Goal: Information Seeking & Learning: Learn about a topic

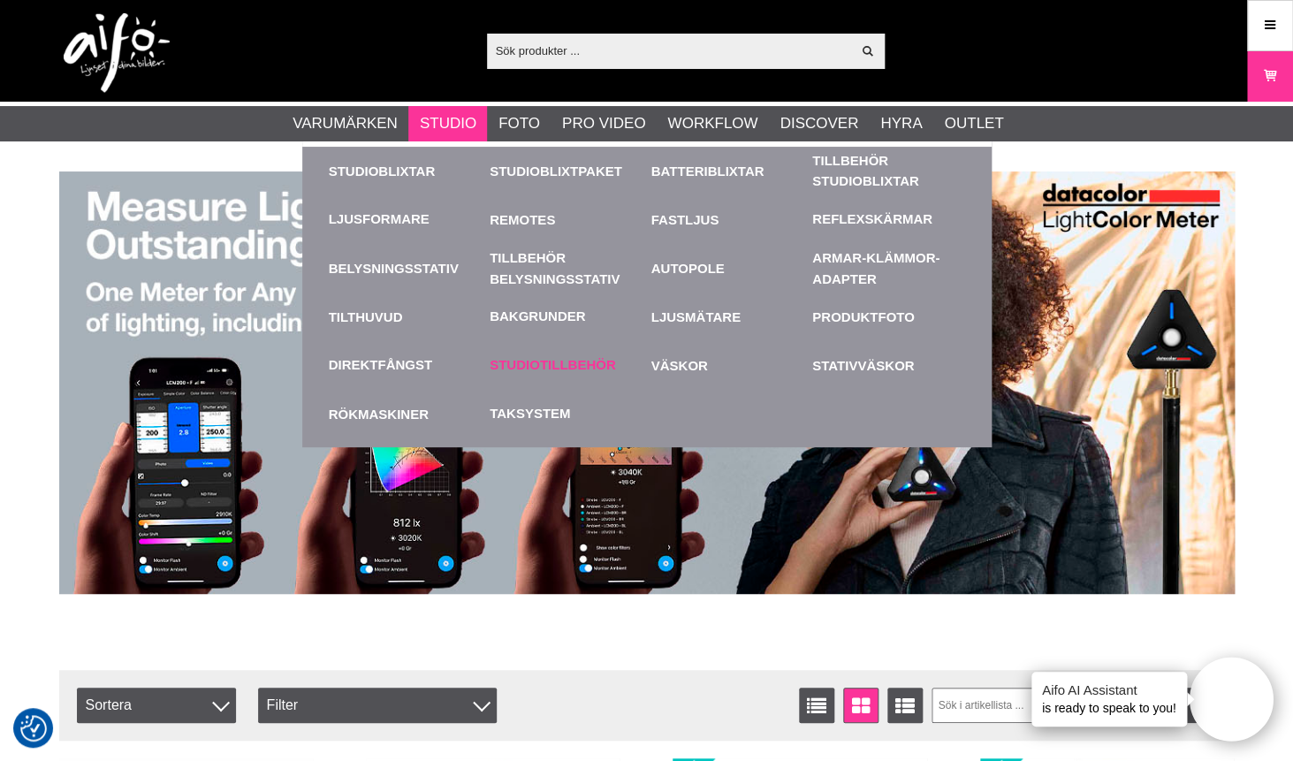
click at [573, 369] on link "Studiotillbehör" at bounding box center [552, 365] width 126 height 20
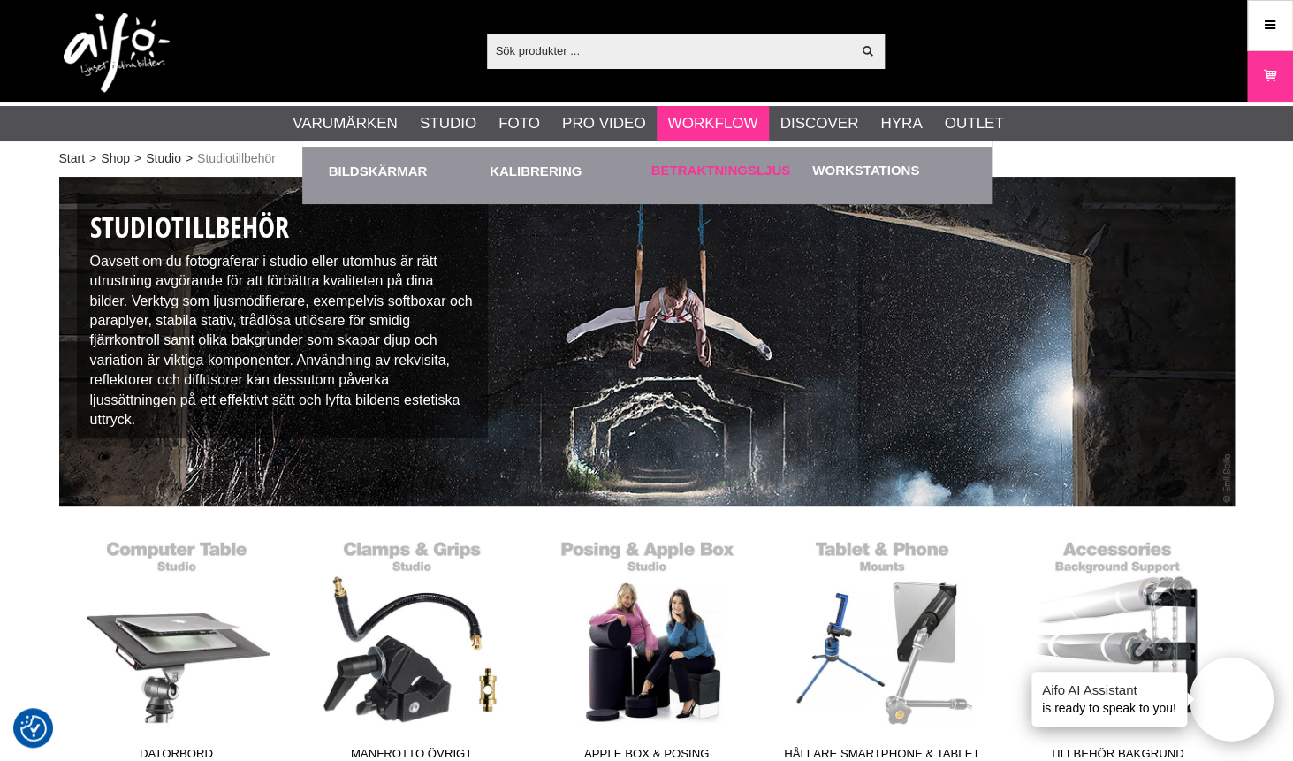
click at [708, 180] on link "Betraktningsljus" at bounding box center [721, 171] width 140 height 20
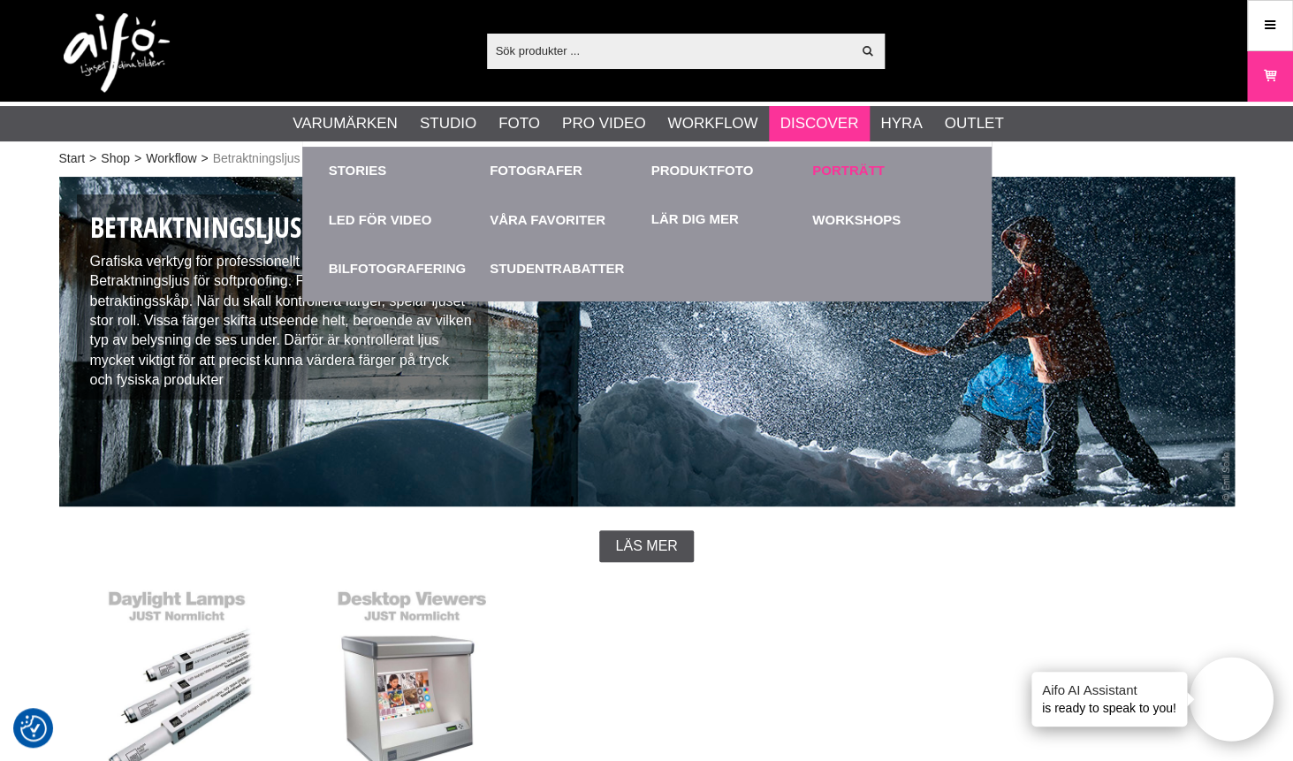
click at [854, 168] on link "Porträtt" at bounding box center [848, 171] width 72 height 20
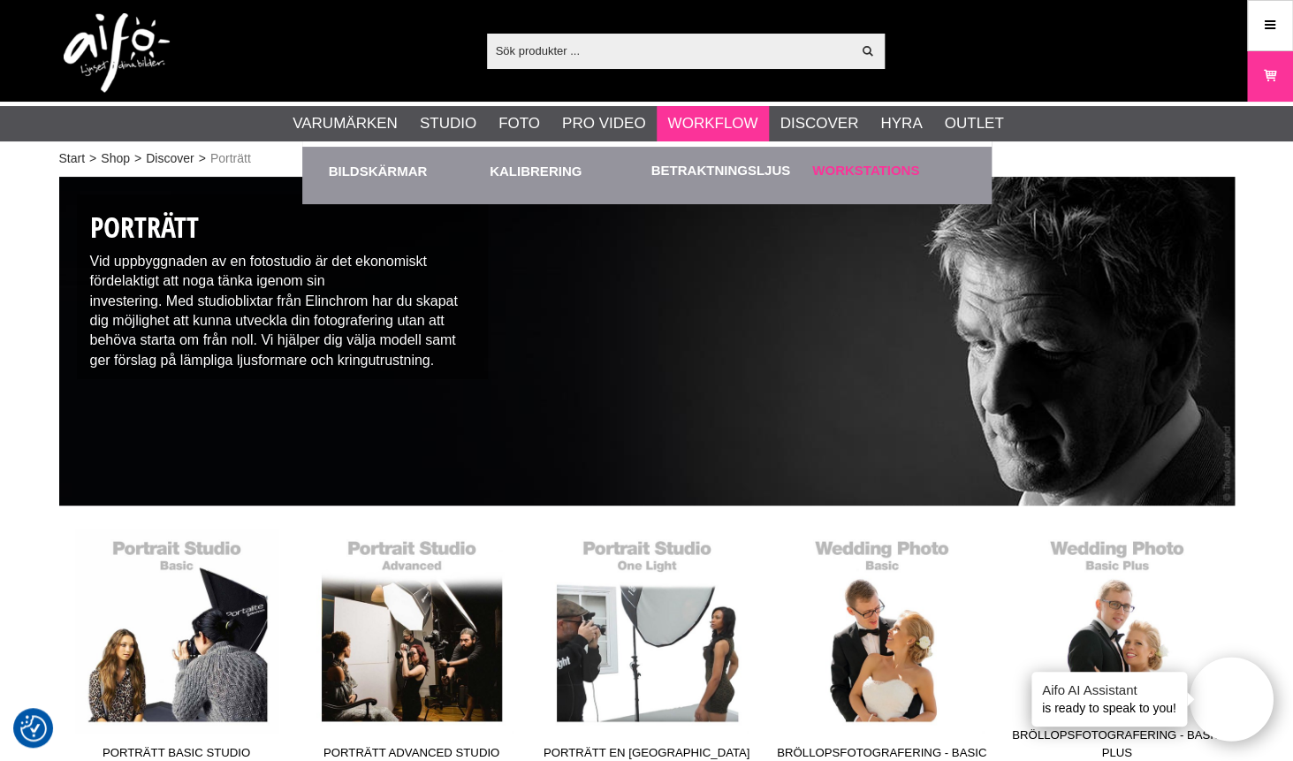
click at [868, 178] on link "Workstations" at bounding box center [865, 171] width 107 height 20
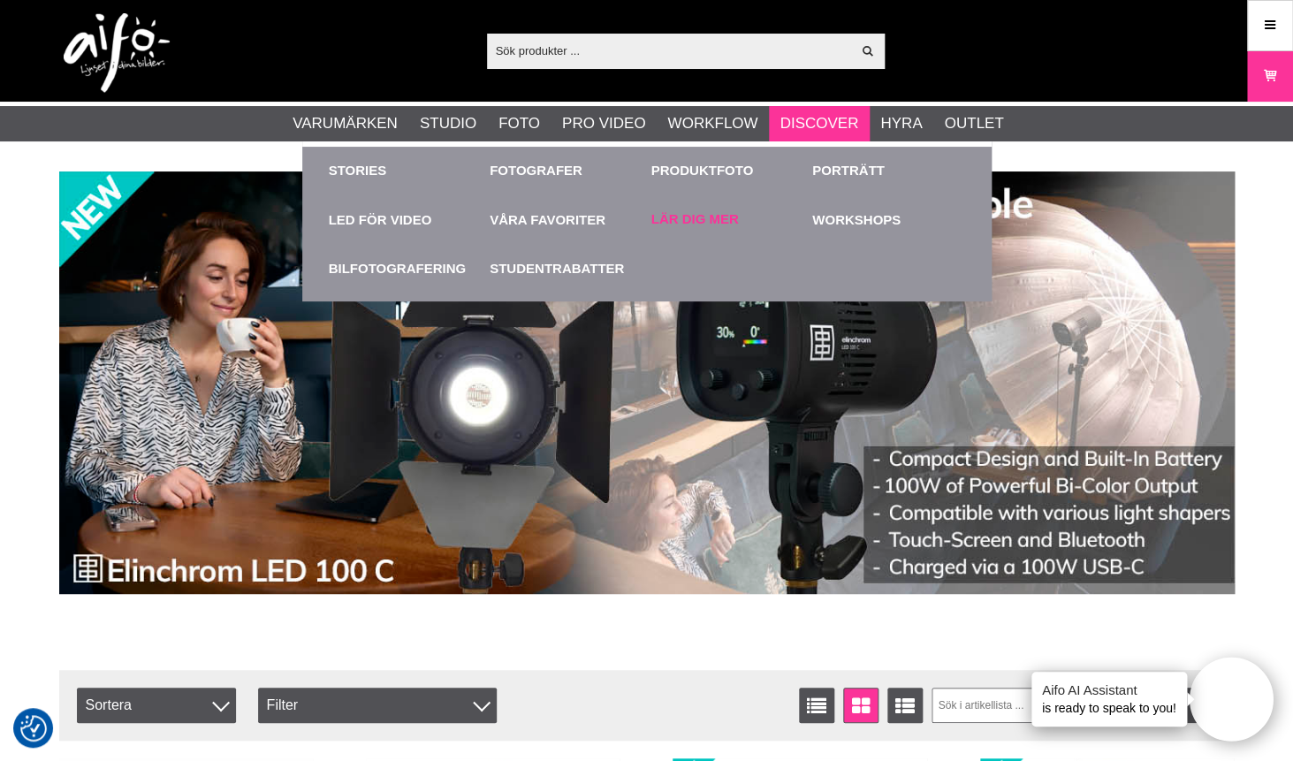
click at [698, 216] on link "Lär dig mer" at bounding box center [694, 219] width 87 height 20
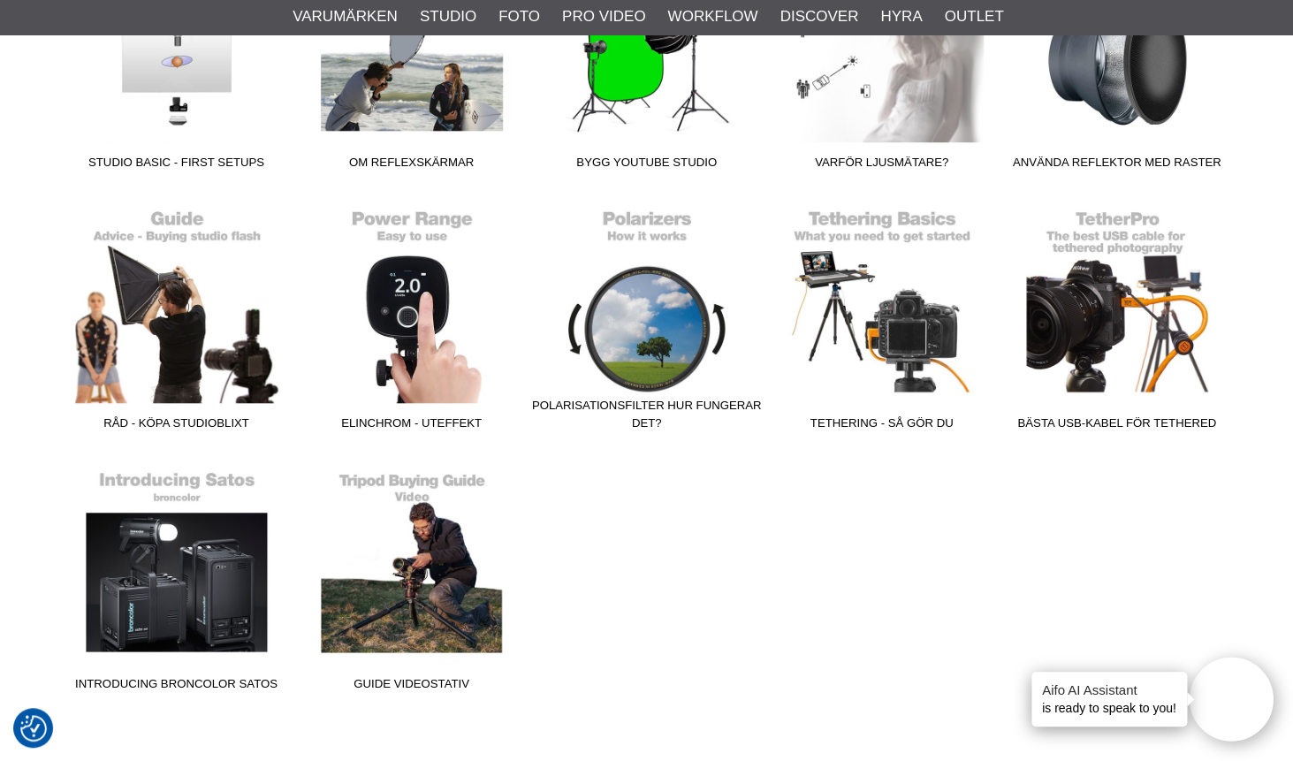
scroll to position [2987, 0]
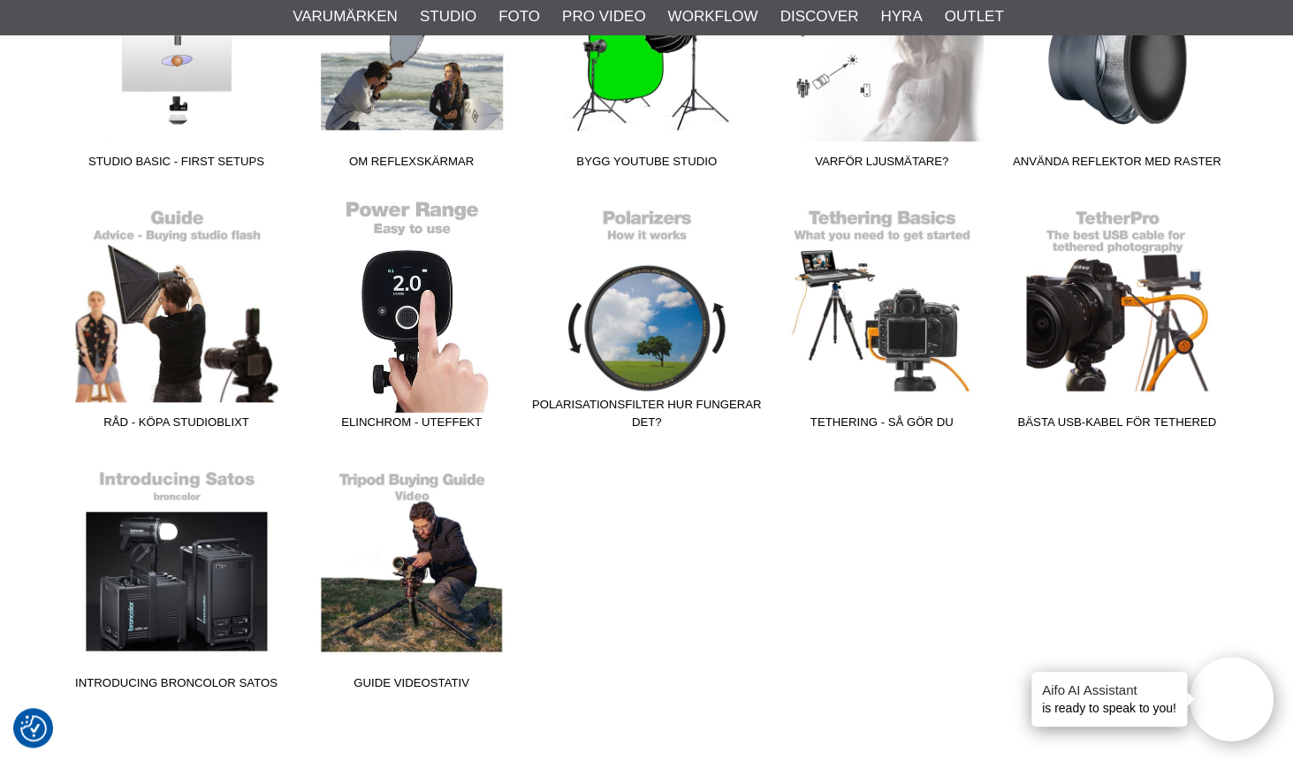
click at [391, 360] on link "Elinchrom - Uteffekt" at bounding box center [411, 318] width 235 height 239
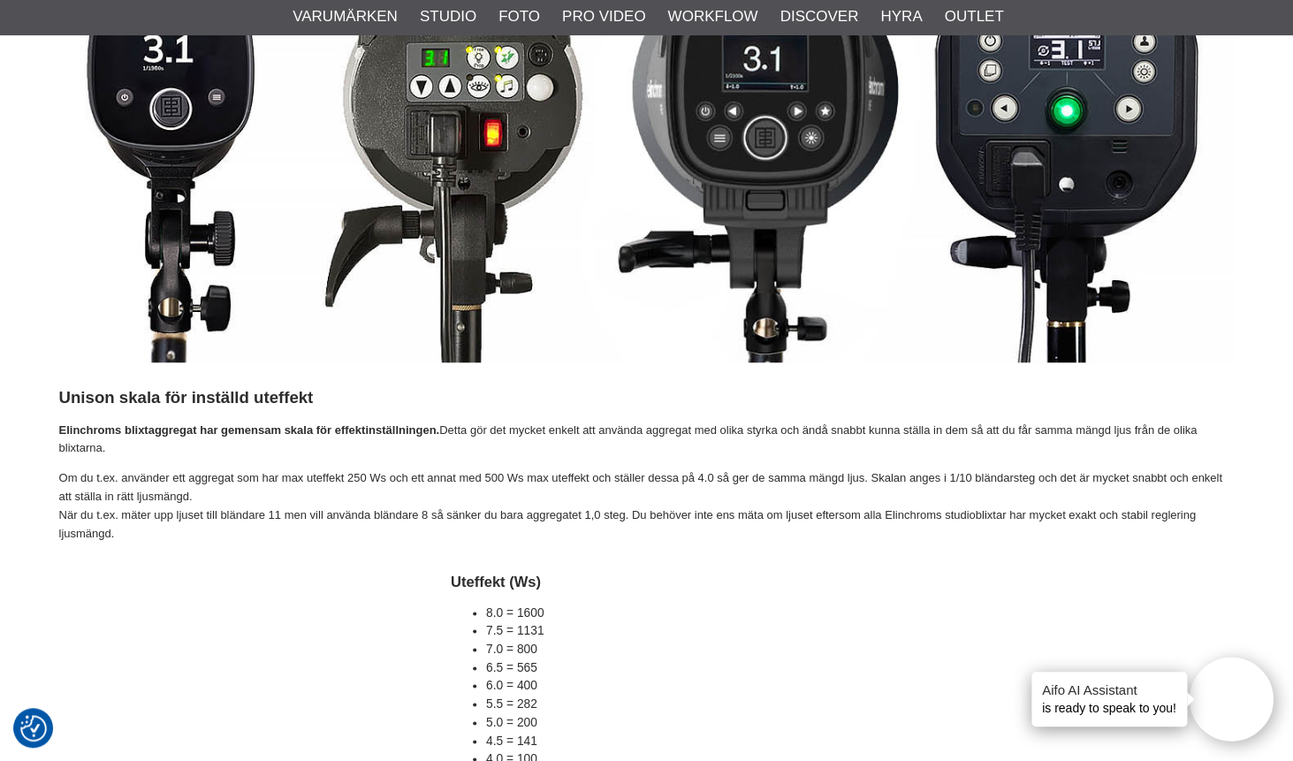
scroll to position [429, 0]
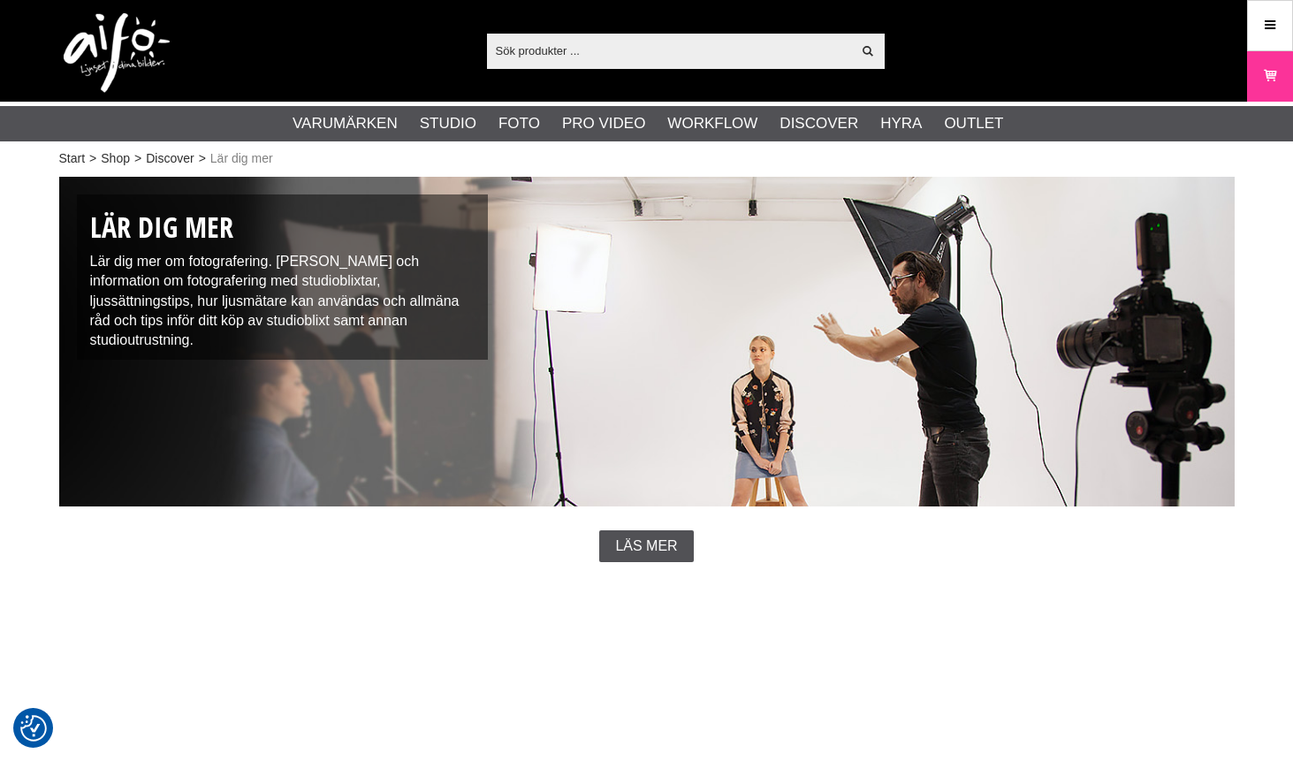
checkbox input "true"
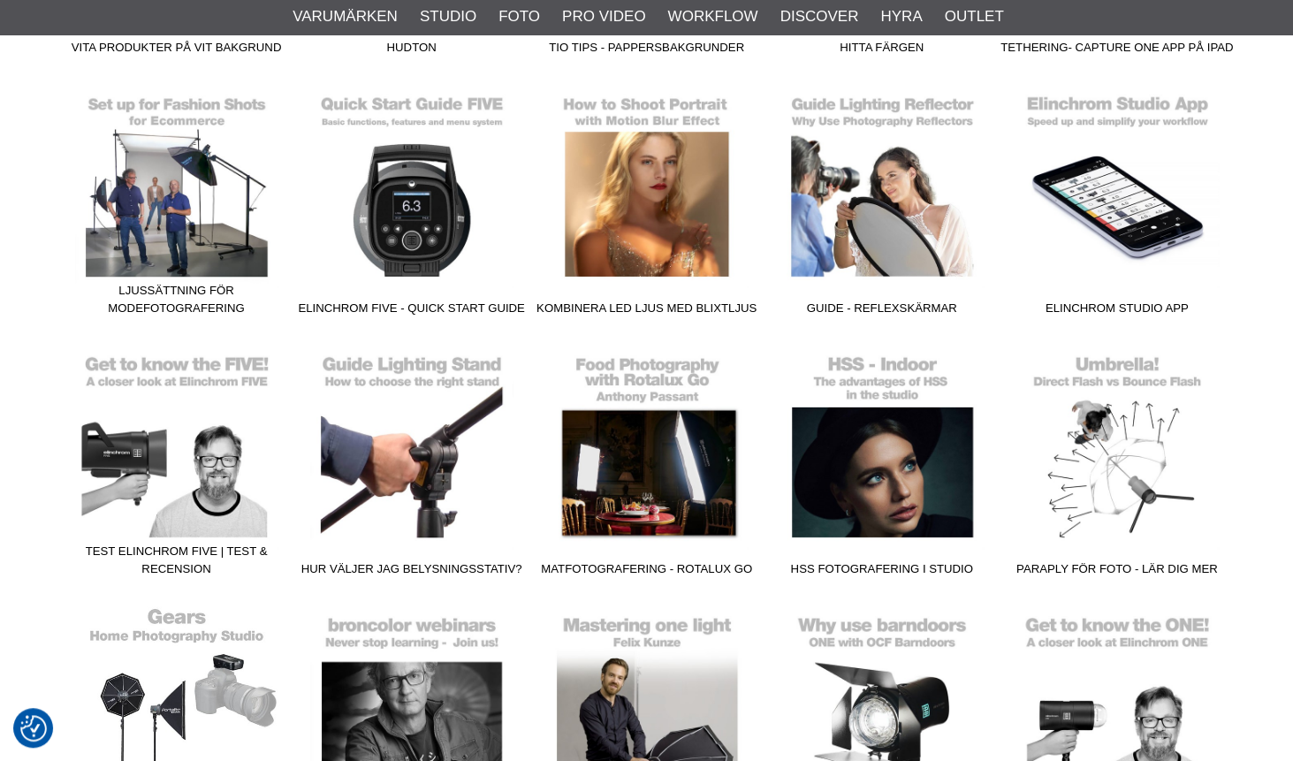
scroll to position [2058, 0]
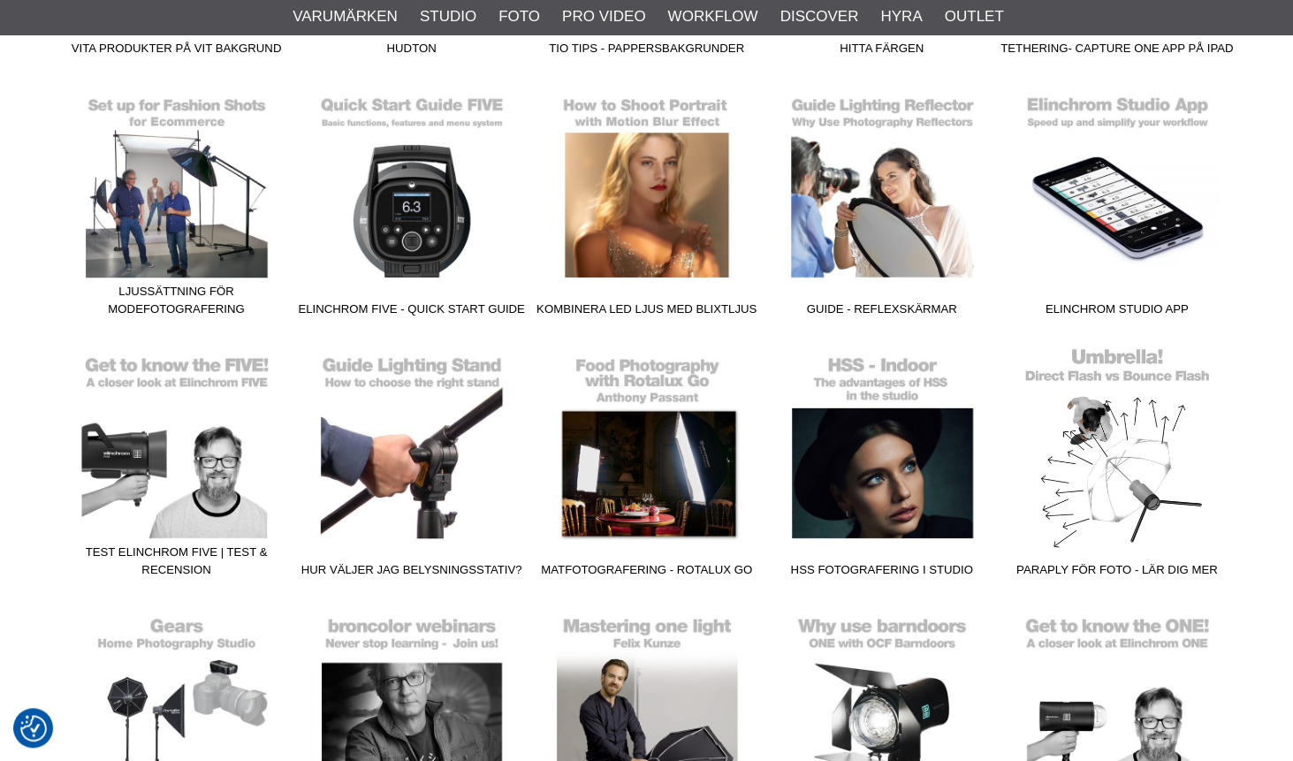
click at [1094, 440] on link "Paraply för foto - Lär dig mer" at bounding box center [1116, 465] width 235 height 239
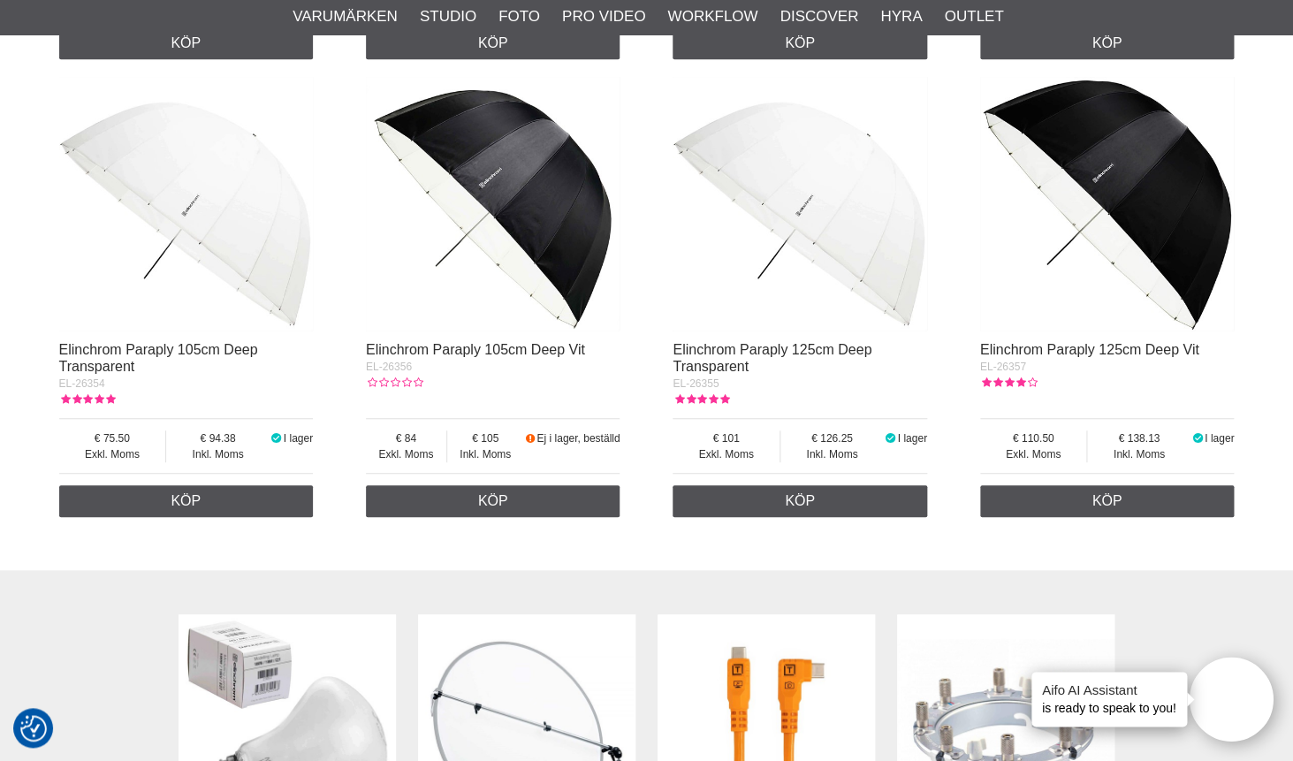
scroll to position [5635, 0]
